Goal: Information Seeking & Learning: Learn about a topic

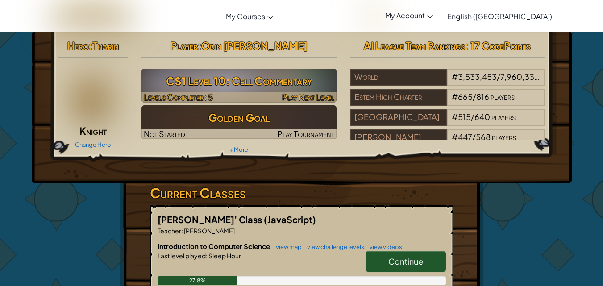
click at [278, 78] on h3 "CS1 Level 10: Cell Commentary" at bounding box center [238, 81] width 195 height 20
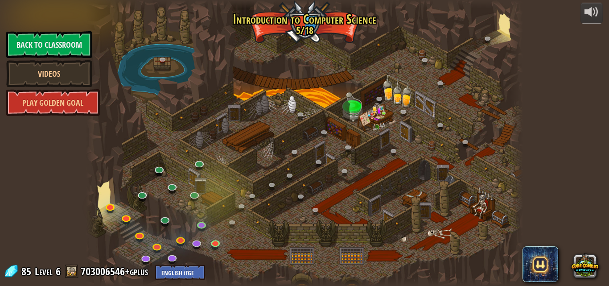
click at [547, 200] on div "powered by Back to Classroom Videos Play Golden Goal 25. Kithgard Gates (Locked…" at bounding box center [304, 143] width 609 height 286
click at [214, 242] on img at bounding box center [215, 231] width 10 height 24
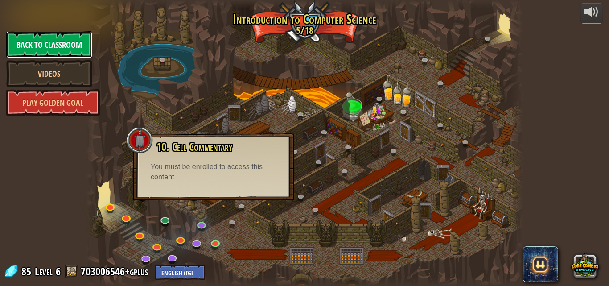
click at [49, 45] on link "Back to Classroom" at bounding box center [49, 44] width 86 height 27
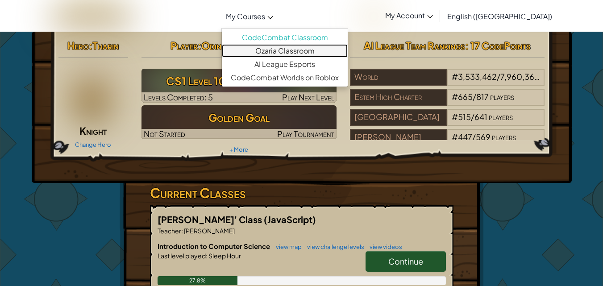
click at [300, 53] on link "Ozaria Classroom" at bounding box center [285, 50] width 126 height 13
